Goal: Task Accomplishment & Management: Manage account settings

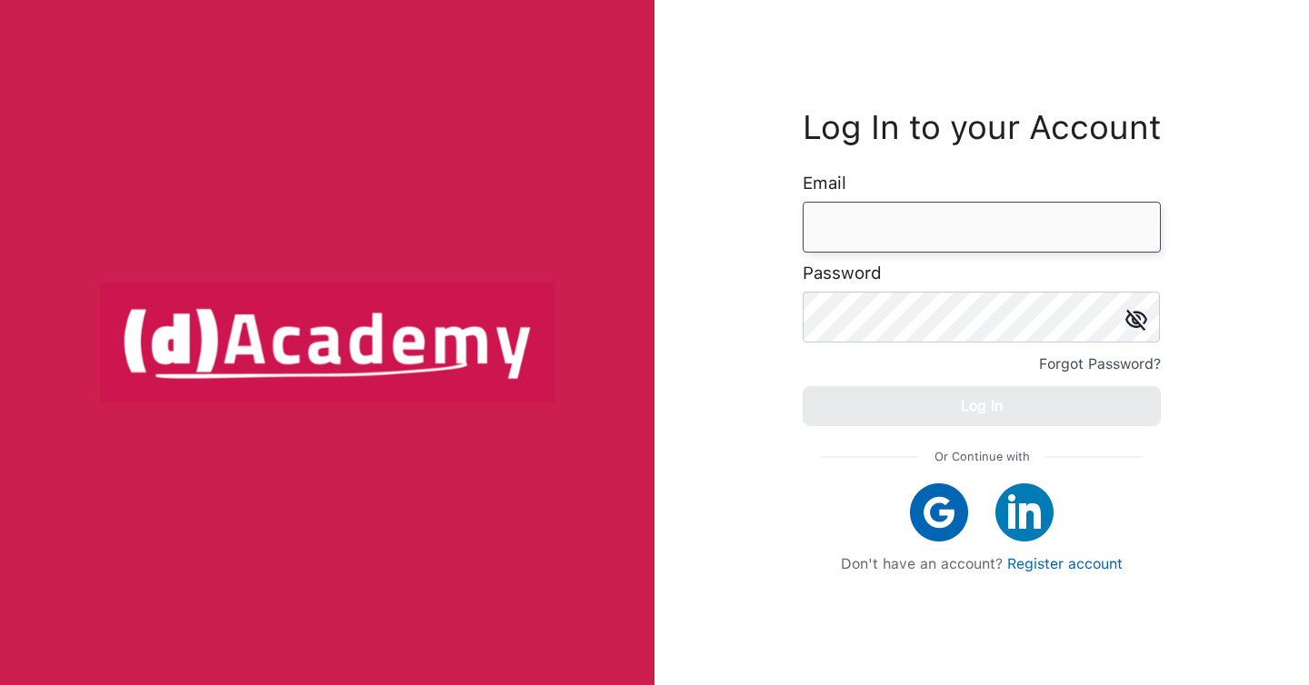
click at [882, 241] on input "email" at bounding box center [981, 227] width 358 height 51
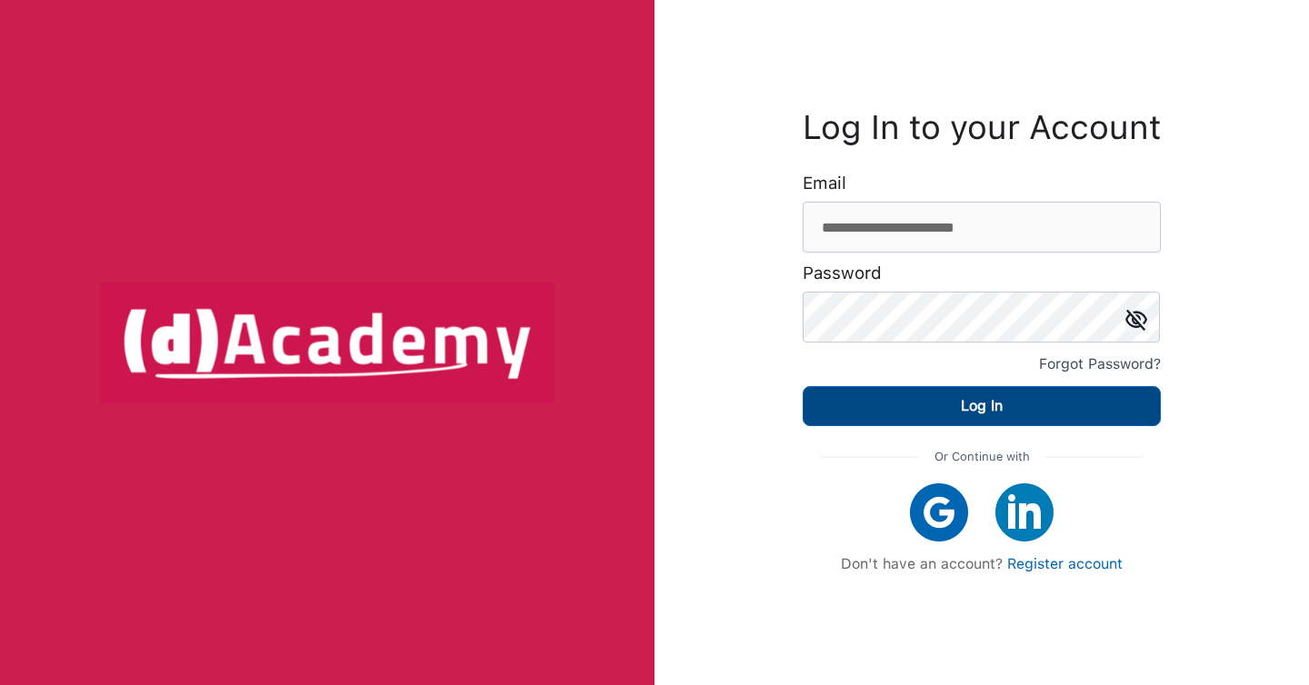
click at [928, 416] on button "Log In" at bounding box center [981, 406] width 358 height 40
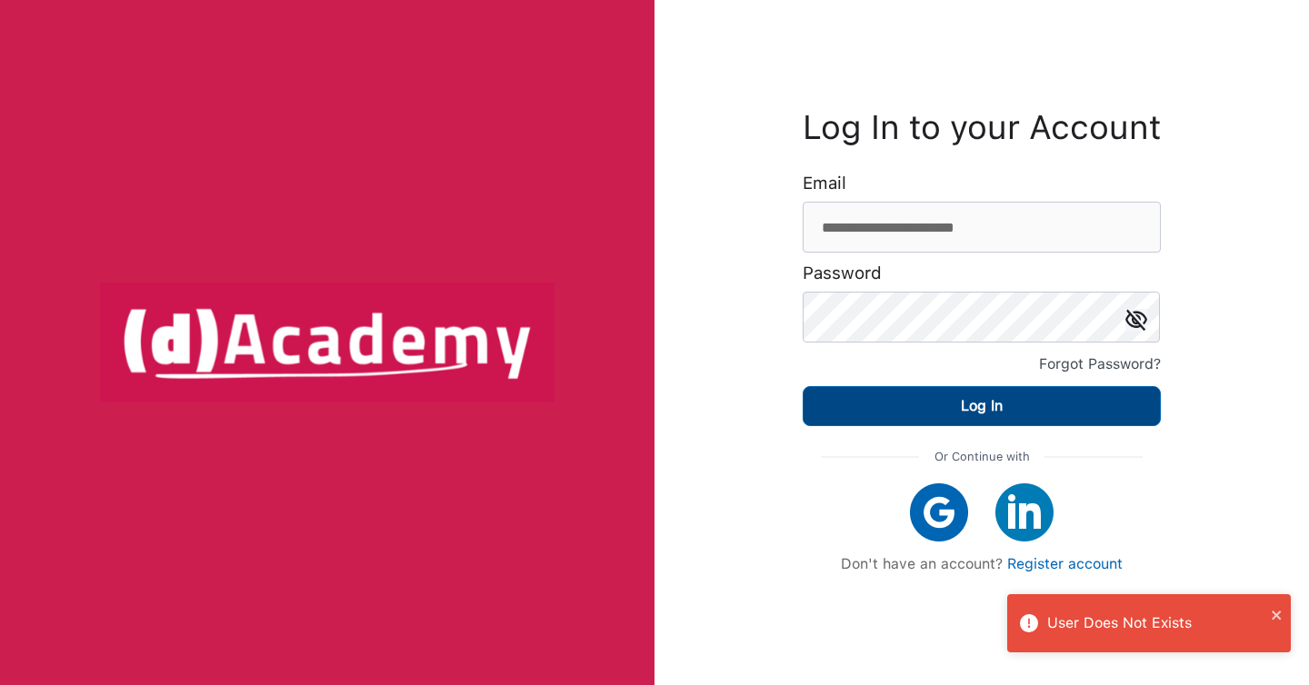
click at [928, 419] on button "Log In" at bounding box center [981, 406] width 358 height 40
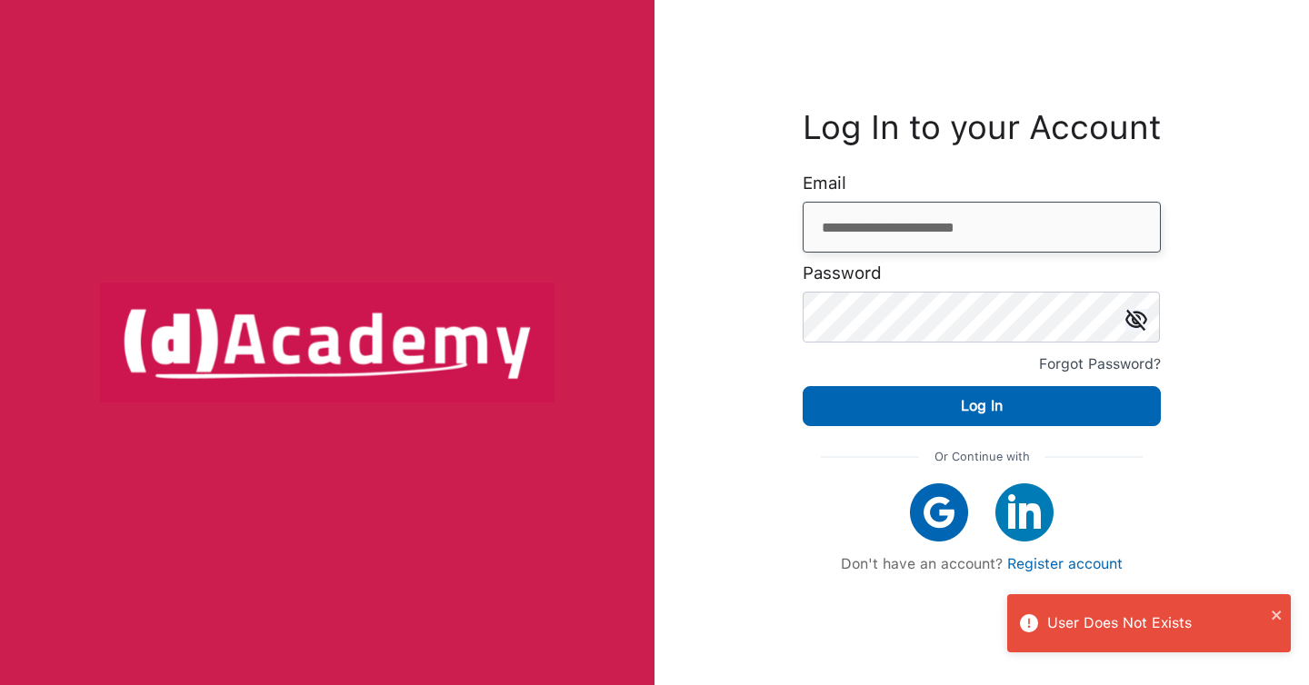
click at [899, 234] on input "**********" at bounding box center [981, 227] width 358 height 51
type input "**********"
click at [802, 386] on button "Log In" at bounding box center [981, 406] width 358 height 40
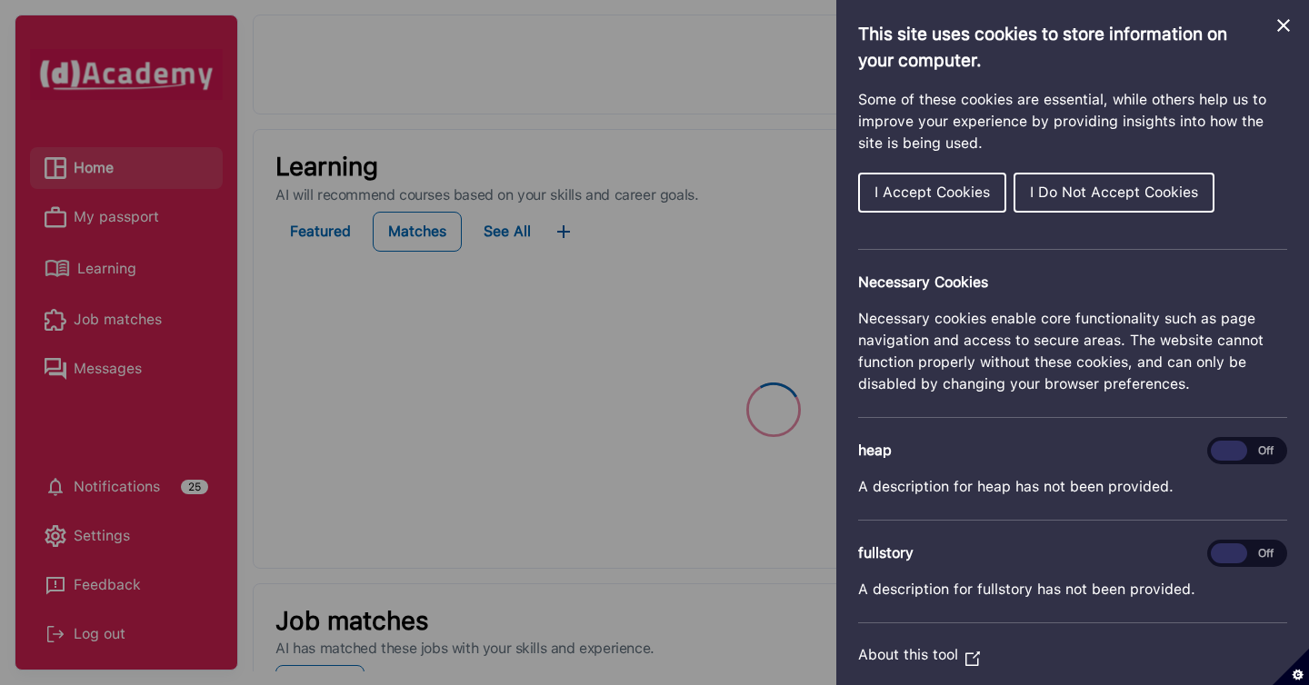
click at [965, 198] on span "I Accept Cookies" at bounding box center [931, 192] width 115 height 17
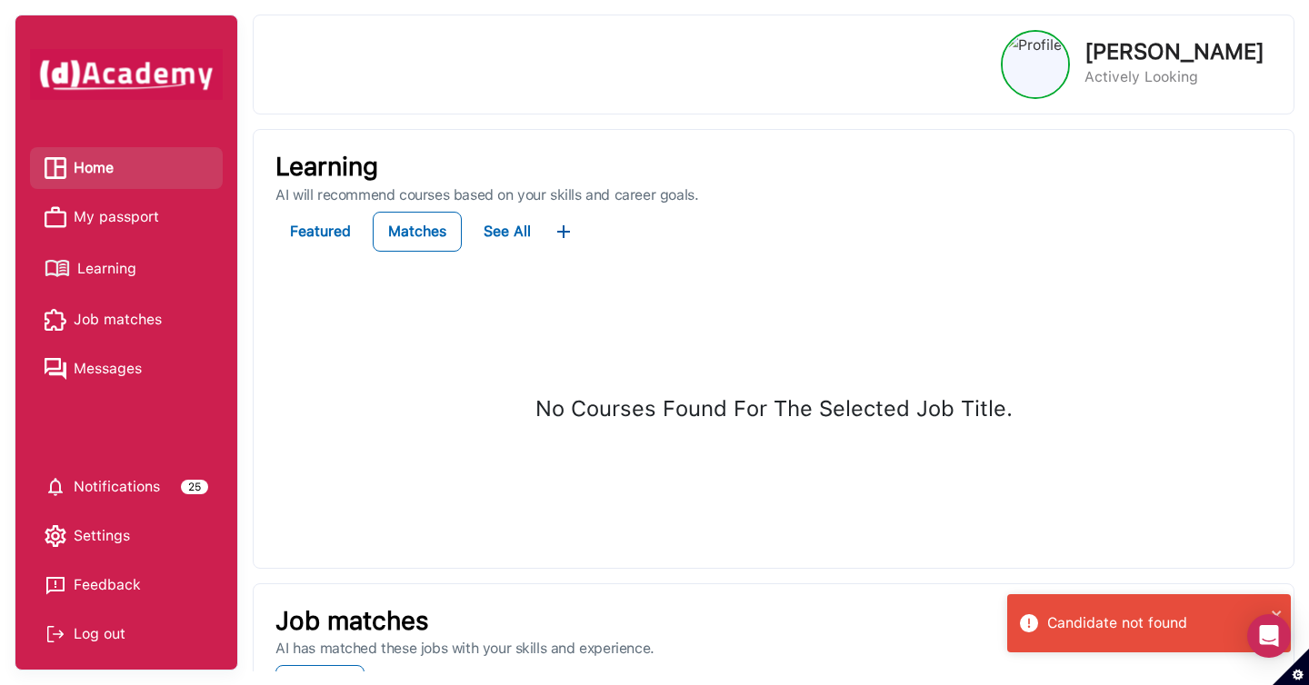
click at [134, 230] on span "My passport" at bounding box center [116, 217] width 85 height 27
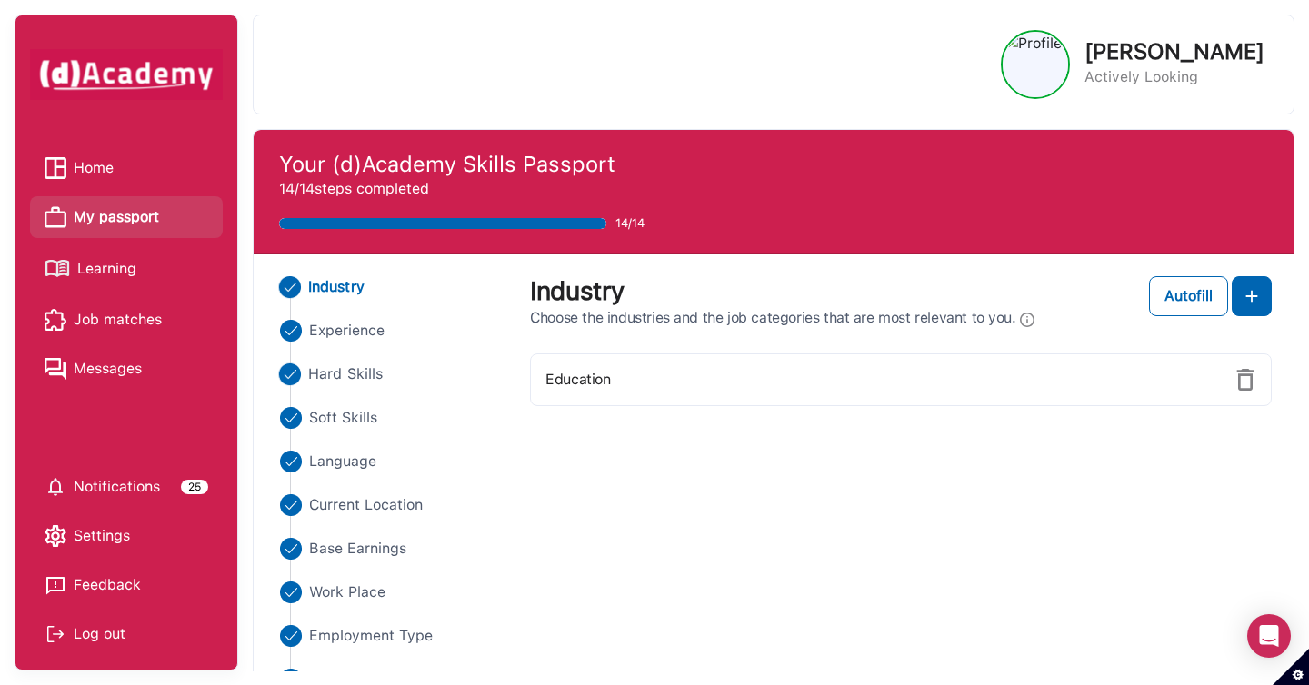
click at [344, 376] on span "Hard Skills" at bounding box center [345, 375] width 75 height 22
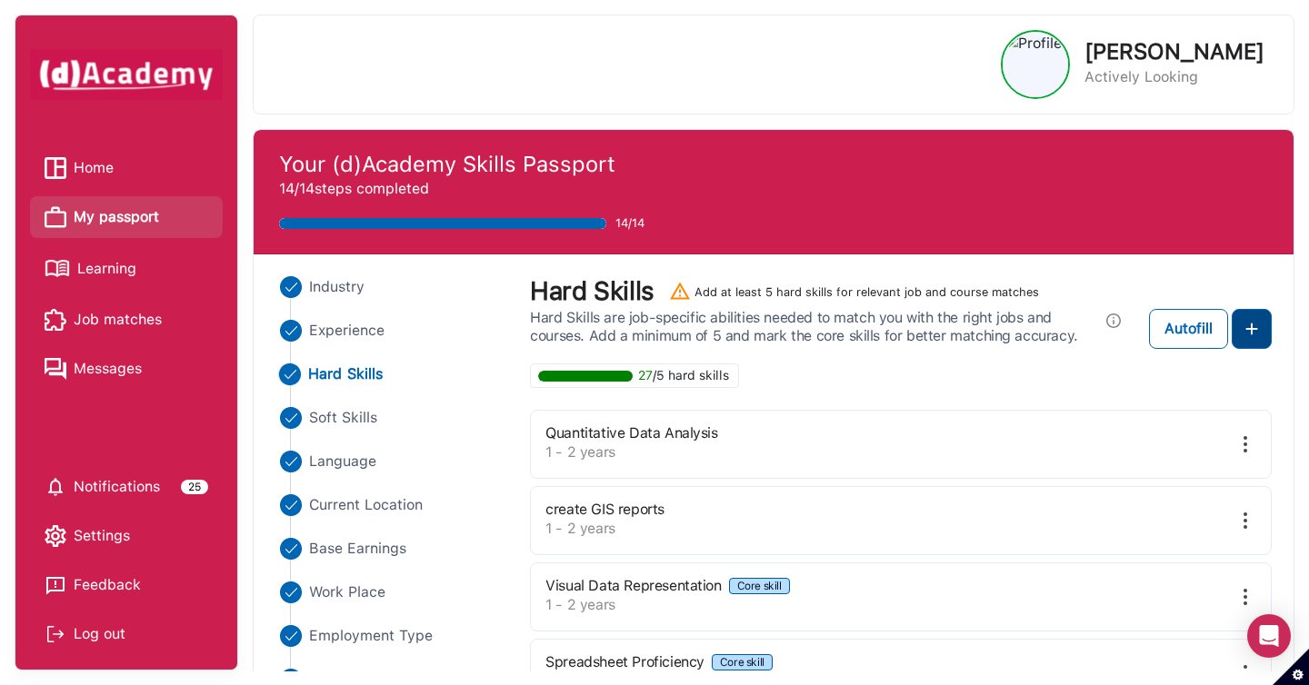
click at [1258, 339] on img at bounding box center [1251, 329] width 22 height 22
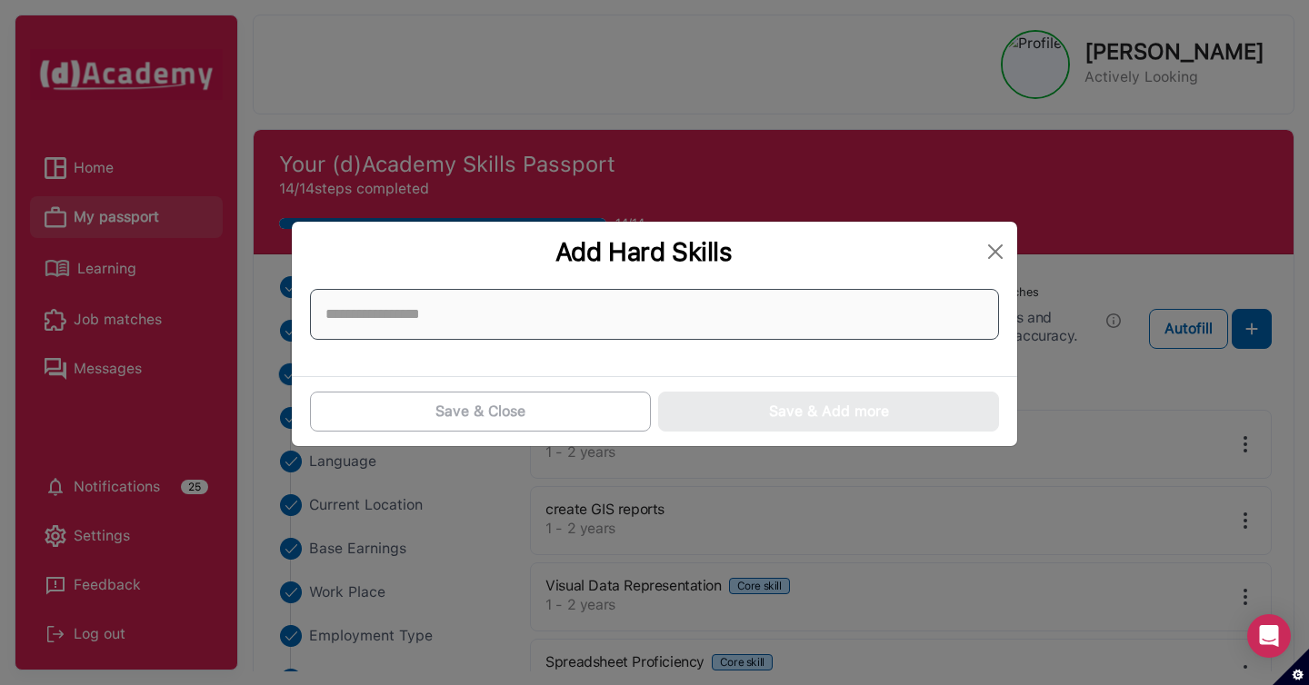
click at [909, 317] on input at bounding box center [654, 314] width 689 height 51
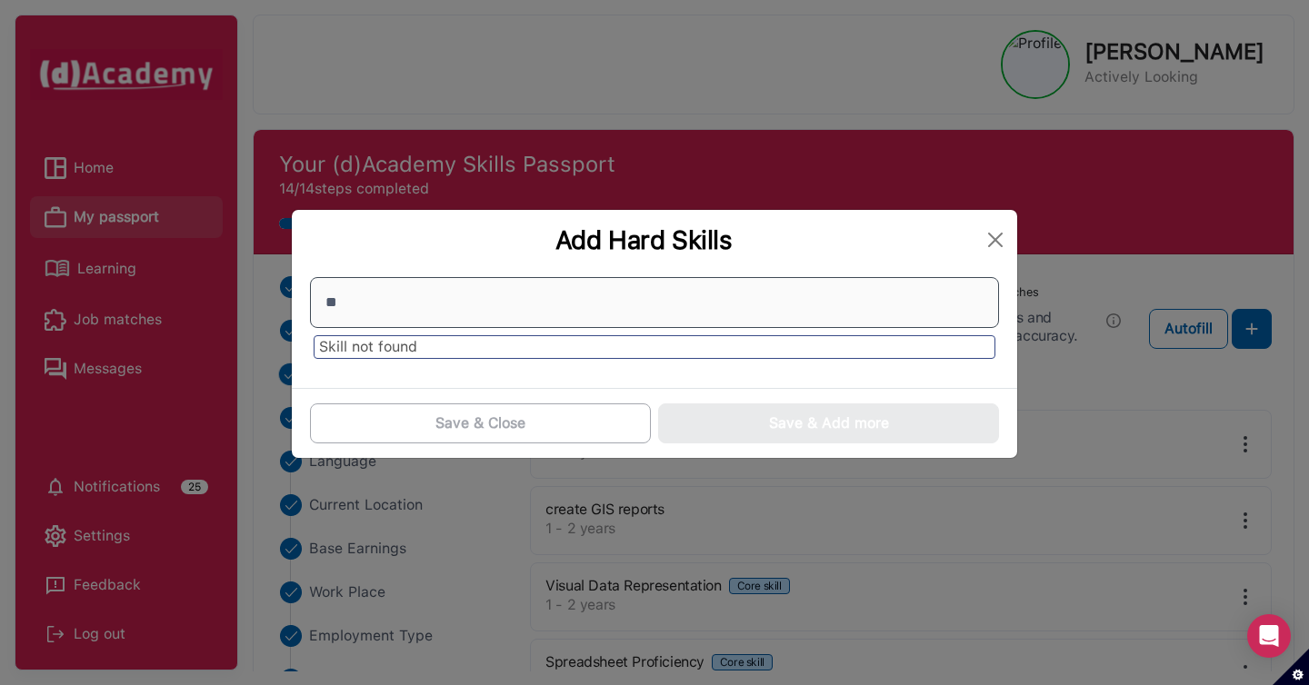
type input "*"
click at [858, 386] on div "Skill not found" at bounding box center [654, 329] width 725 height 118
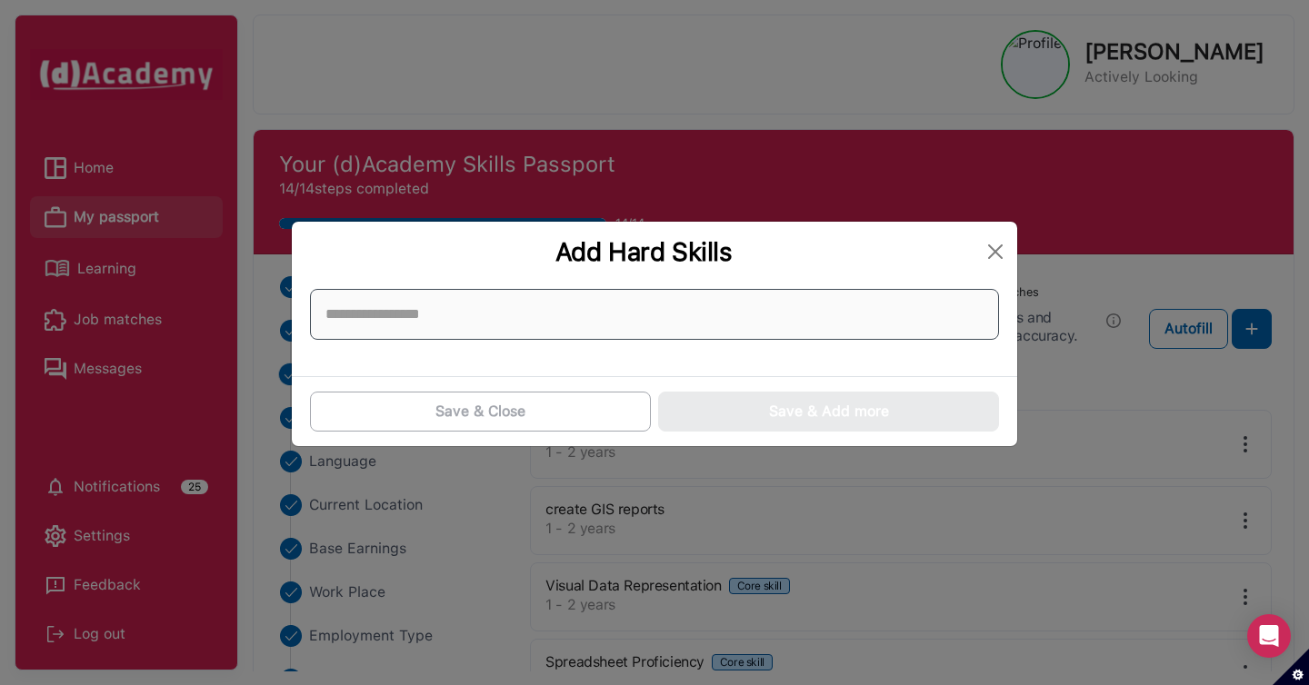
click at [857, 324] on input at bounding box center [654, 314] width 689 height 51
click at [853, 322] on input at bounding box center [654, 314] width 689 height 51
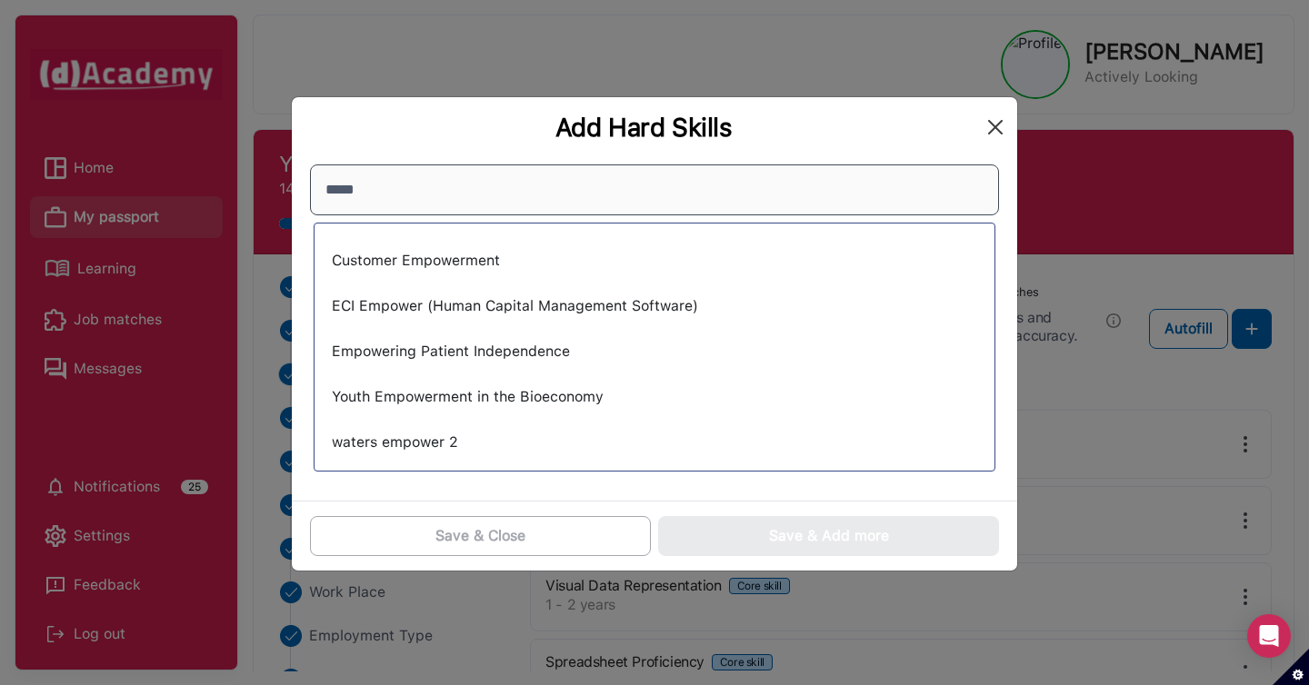
type input "*****"
click at [1007, 125] on button "Close" at bounding box center [995, 127] width 29 height 29
